Goal: Information Seeking & Learning: Learn about a topic

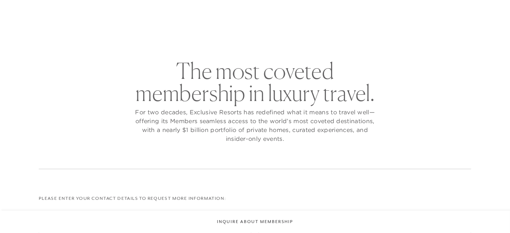
checkbox input "false"
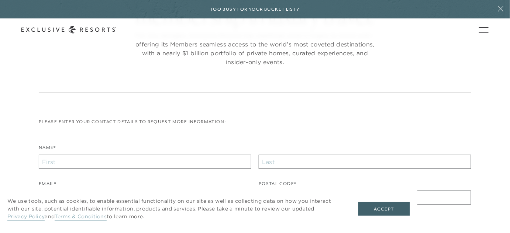
scroll to position [100, 0]
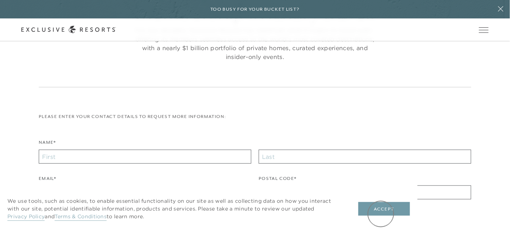
click at [381, 214] on button "Accept" at bounding box center [385, 209] width 52 height 14
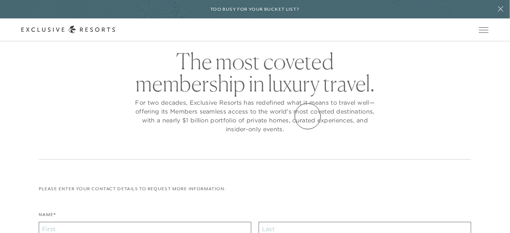
scroll to position [0, 0]
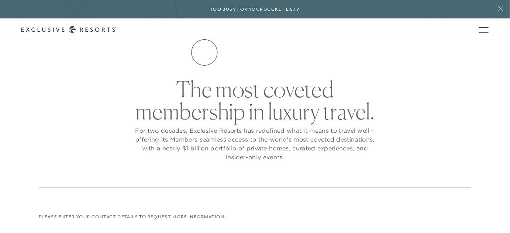
click at [0, 0] on link "The Collection" at bounding box center [0, 0] width 0 height 0
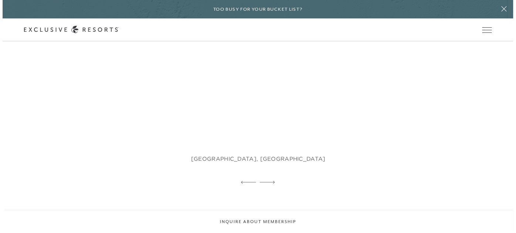
scroll to position [436, 0]
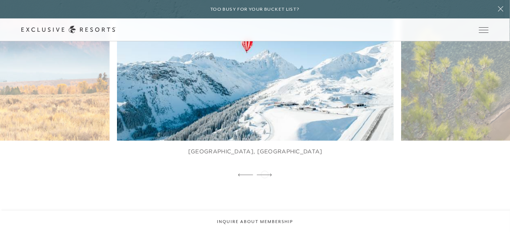
click at [265, 174] on icon at bounding box center [264, 175] width 15 height 3
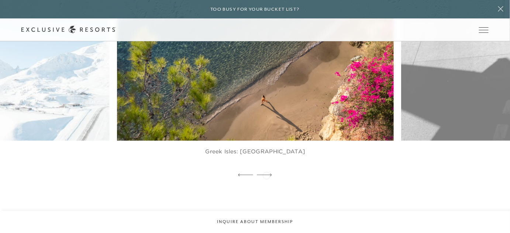
click at [267, 175] on icon at bounding box center [264, 175] width 15 height 3
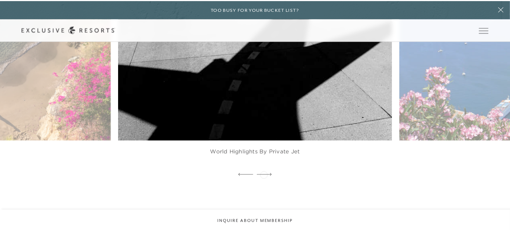
scroll to position [0, 0]
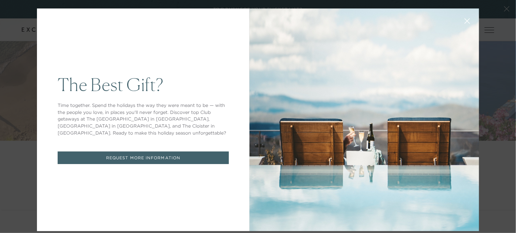
click at [464, 21] on icon at bounding box center [467, 21] width 6 height 6
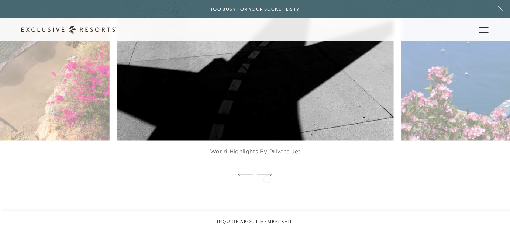
click at [267, 179] on div at bounding box center [264, 175] width 15 height 11
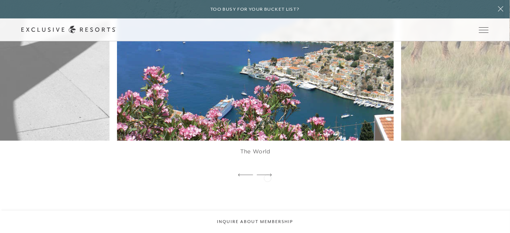
click at [268, 178] on div at bounding box center [264, 175] width 15 height 11
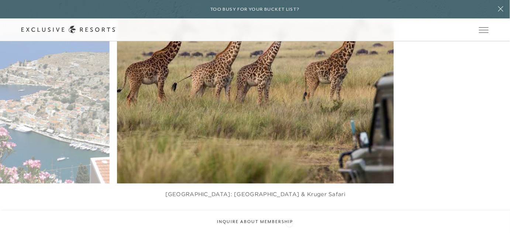
scroll to position [403, 0]
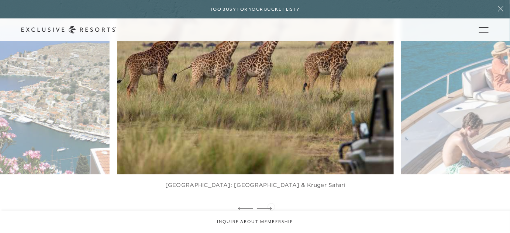
click at [271, 206] on div at bounding box center [264, 209] width 15 height 11
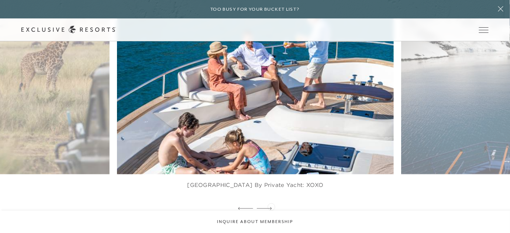
click at [271, 206] on div at bounding box center [264, 209] width 15 height 11
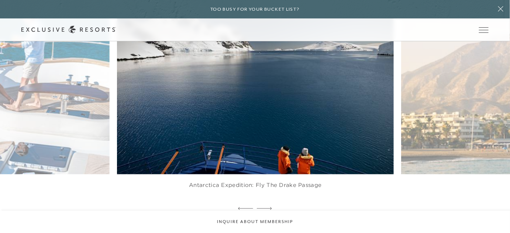
click at [271, 206] on div at bounding box center [264, 209] width 15 height 11
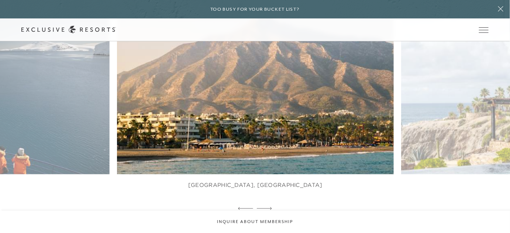
click at [271, 206] on div at bounding box center [264, 209] width 15 height 11
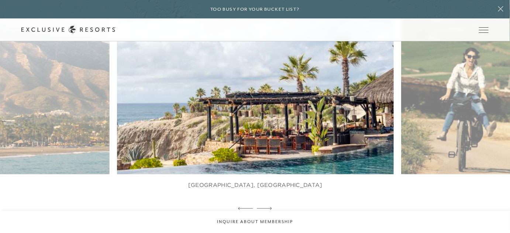
click at [271, 206] on div at bounding box center [264, 209] width 15 height 11
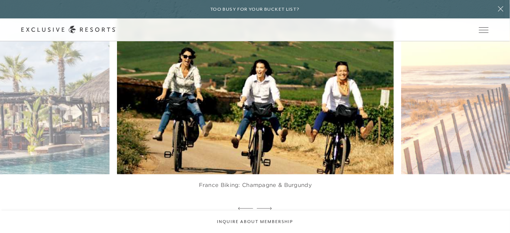
click at [271, 206] on div at bounding box center [264, 209] width 15 height 11
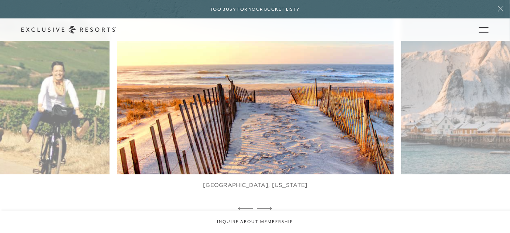
click at [271, 206] on div at bounding box center [264, 209] width 15 height 11
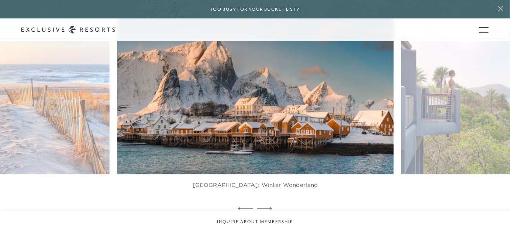
click at [271, 206] on div at bounding box center [264, 209] width 15 height 11
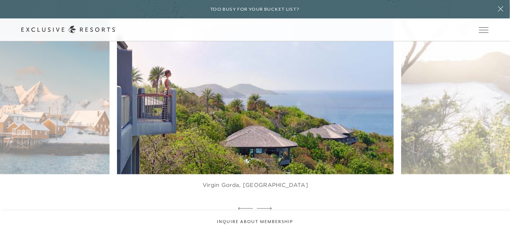
click at [271, 206] on div at bounding box center [264, 209] width 15 height 11
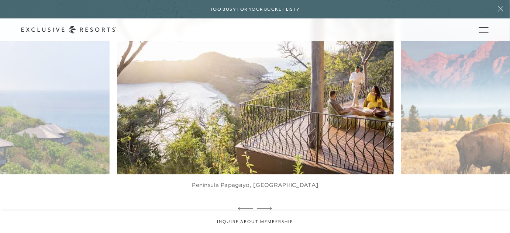
click at [271, 206] on div at bounding box center [264, 209] width 15 height 11
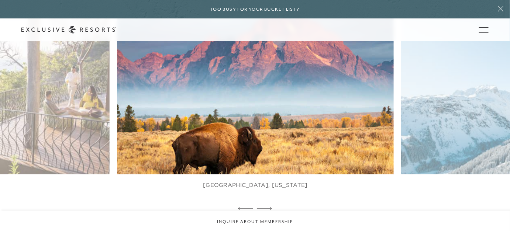
click at [271, 206] on div at bounding box center [264, 209] width 15 height 11
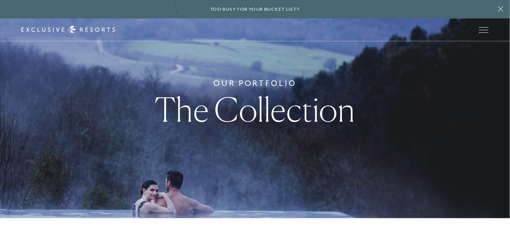
scroll to position [0, 0]
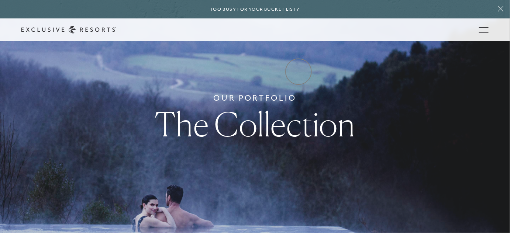
click at [0, 0] on link "Experience Collection" at bounding box center [0, 0] width 0 height 0
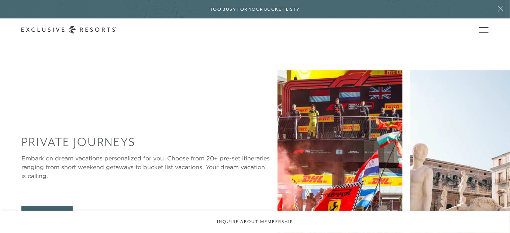
scroll to position [604, 0]
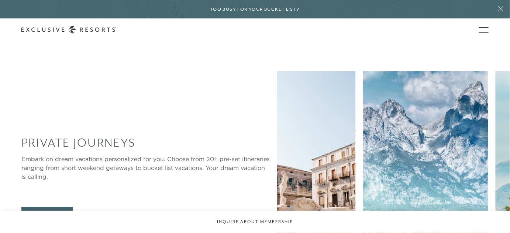
click at [363, 153] on img at bounding box center [425, 163] width 125 height 185
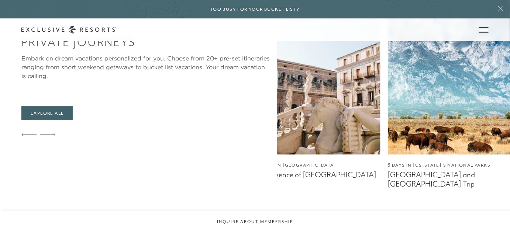
scroll to position [671, 0]
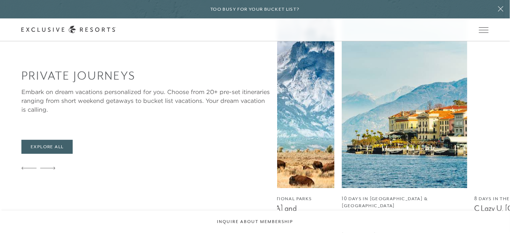
click at [237, 138] on img at bounding box center [271, 96] width 125 height 185
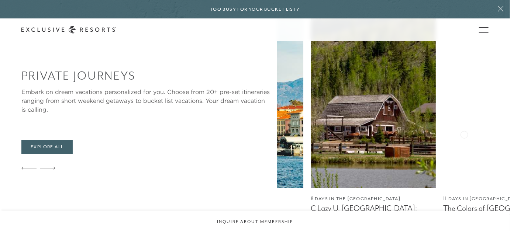
click at [311, 138] on img at bounding box center [373, 96] width 125 height 185
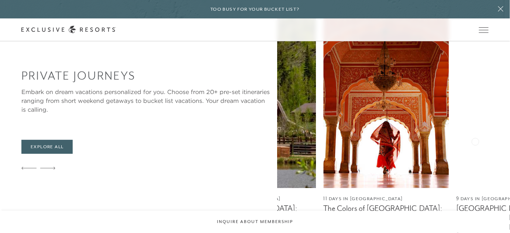
click at [324, 148] on img at bounding box center [386, 96] width 125 height 185
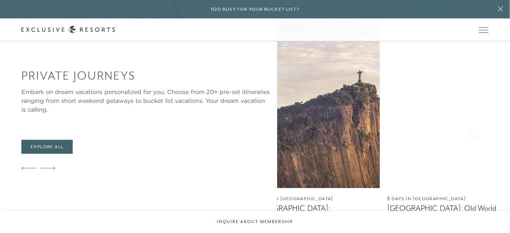
click at [271, 144] on img at bounding box center [317, 96] width 125 height 185
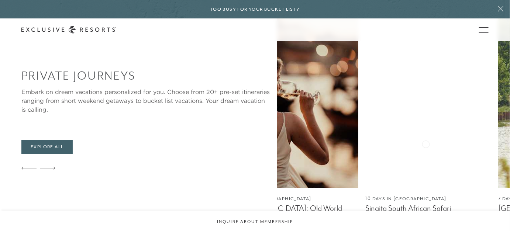
click at [221, 141] on img at bounding box center [162, 96] width 125 height 185
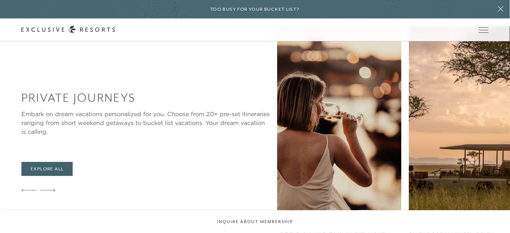
scroll to position [638, 0]
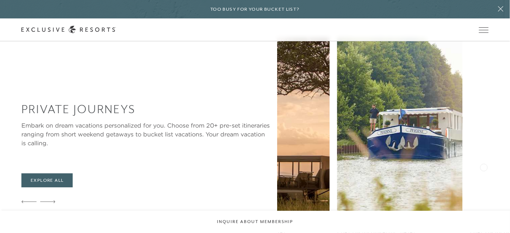
click at [276, 167] on img at bounding box center [267, 129] width 125 height 185
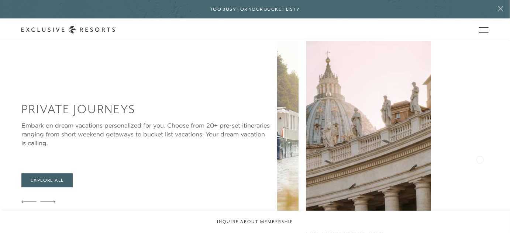
click at [263, 162] on img at bounding box center [236, 129] width 125 height 185
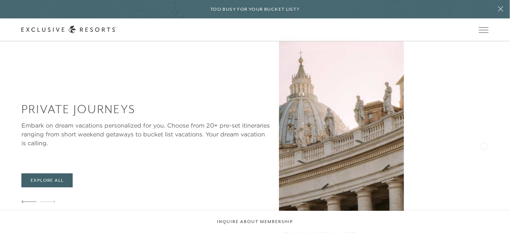
click at [271, 151] on img at bounding box center [208, 129] width 125 height 185
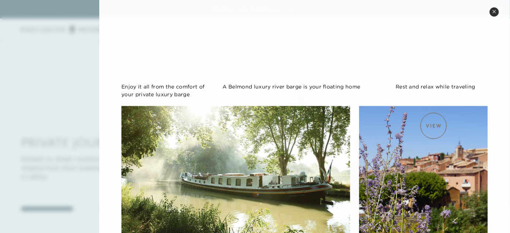
scroll to position [657, 0]
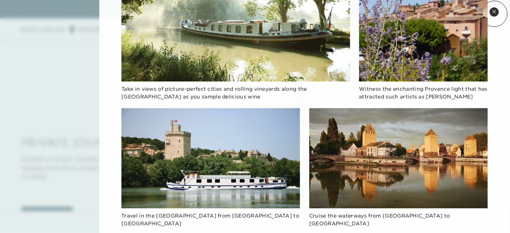
click at [495, 14] on button "Close quickview" at bounding box center [494, 11] width 9 height 9
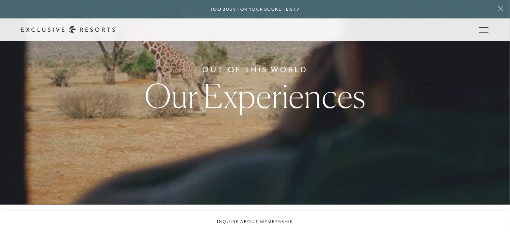
scroll to position [0, 0]
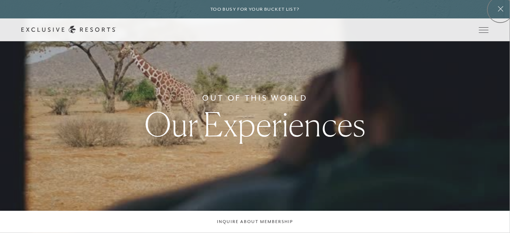
click at [501, 10] on icon at bounding box center [501, 8] width 5 height 5
